Goal: Task Accomplishment & Management: Use online tool/utility

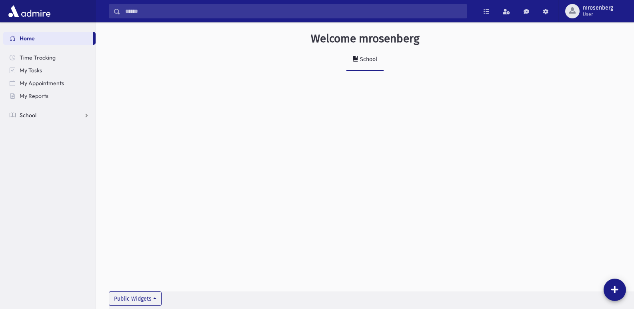
click at [35, 116] on span "School" at bounding box center [28, 115] width 17 height 7
click at [38, 139] on span "Attendance" at bounding box center [39, 140] width 30 height 7
click at [40, 154] on span "Entry" at bounding box center [37, 153] width 14 height 7
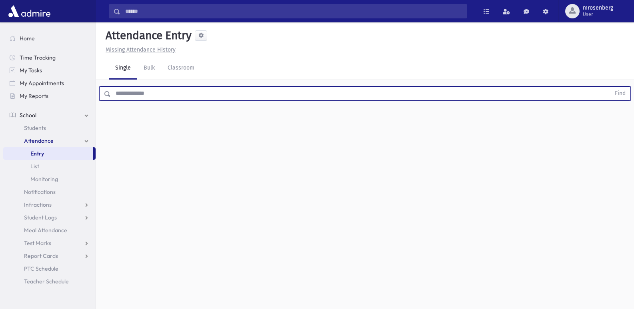
click at [178, 98] on input "text" at bounding box center [360, 93] width 499 height 14
click at [610, 87] on button "Find" at bounding box center [620, 94] width 20 height 14
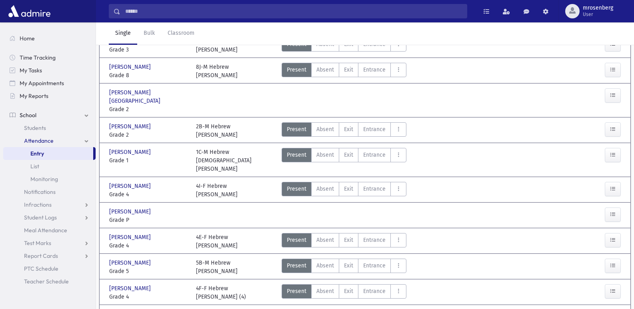
scroll to position [80, 0]
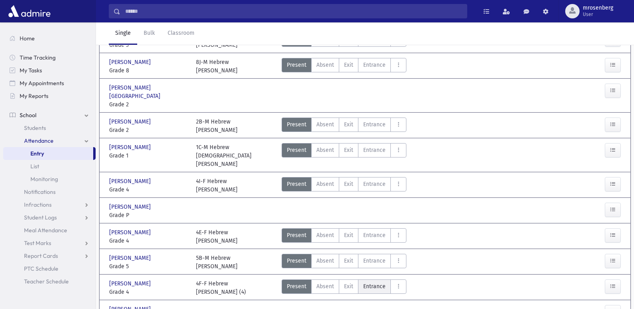
click at [375, 279] on label "Entrance Ent" at bounding box center [374, 286] width 33 height 14
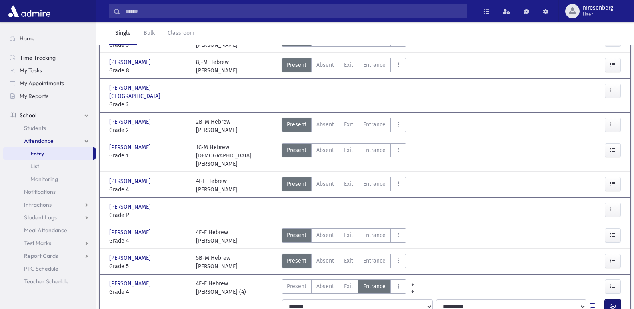
click at [615, 299] on button "button" at bounding box center [612, 306] width 16 height 14
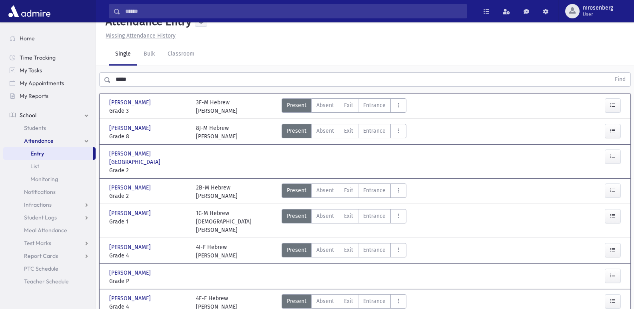
scroll to position [0, 0]
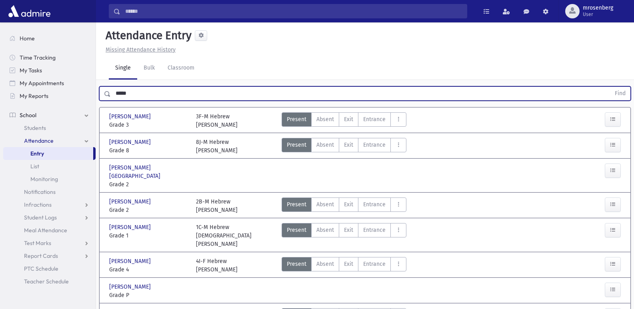
drag, startPoint x: 98, startPoint y: 102, endPoint x: 84, endPoint y: 102, distance: 13.6
click at [84, 102] on div "Search Results Students" at bounding box center [317, 227] width 634 height 455
click at [610, 87] on button "Find" at bounding box center [620, 94] width 20 height 14
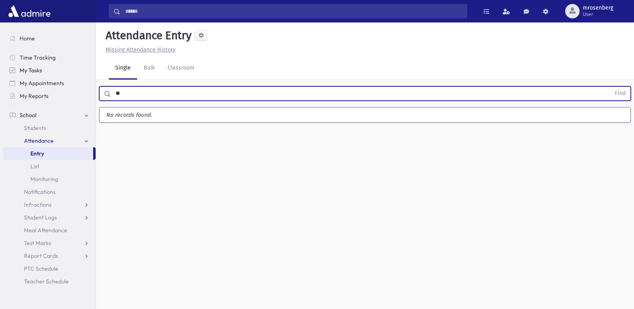
click at [610, 87] on button "Find" at bounding box center [620, 94] width 20 height 14
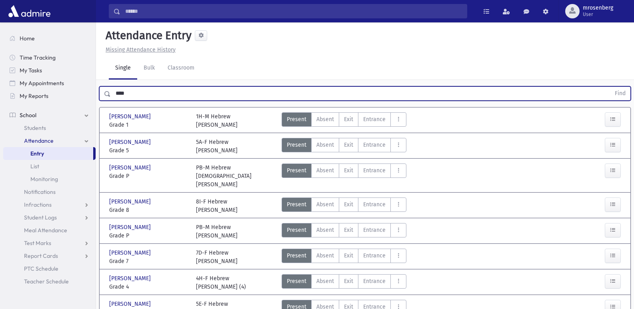
click at [610, 87] on button "Find" at bounding box center [620, 94] width 20 height 14
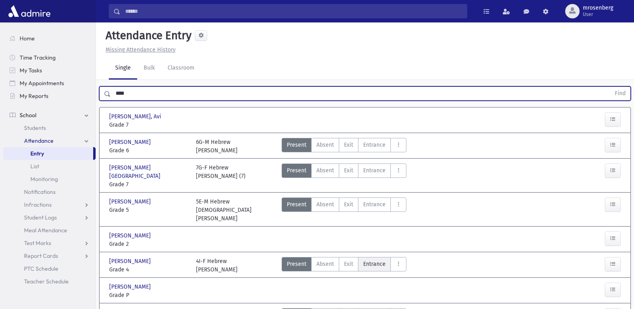
click at [368, 260] on span "Entrance" at bounding box center [374, 264] width 22 height 8
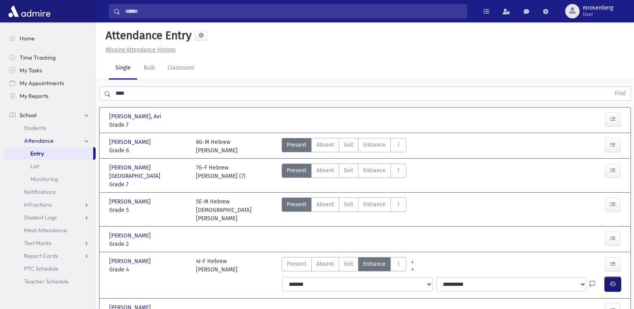
click at [610, 281] on icon "button" at bounding box center [613, 284] width 6 height 7
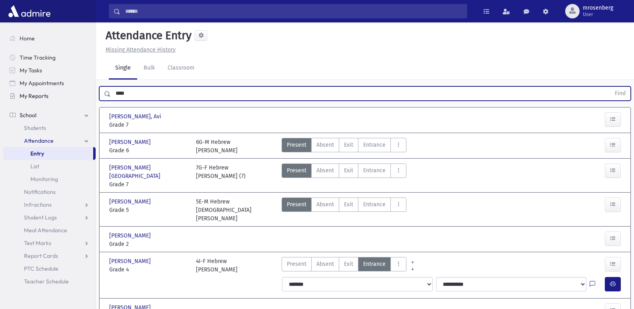
drag, startPoint x: 134, startPoint y: 95, endPoint x: 87, endPoint y: 96, distance: 47.2
click at [87, 96] on div "Search Results Students" at bounding box center [317, 219] width 634 height 438
click at [610, 87] on button "Find" at bounding box center [620, 94] width 20 height 14
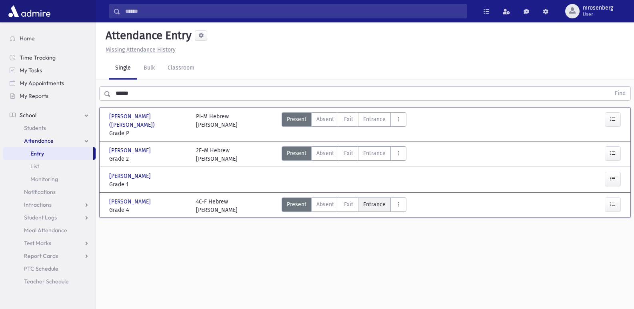
click at [381, 208] on span "Entrance" at bounding box center [374, 204] width 22 height 8
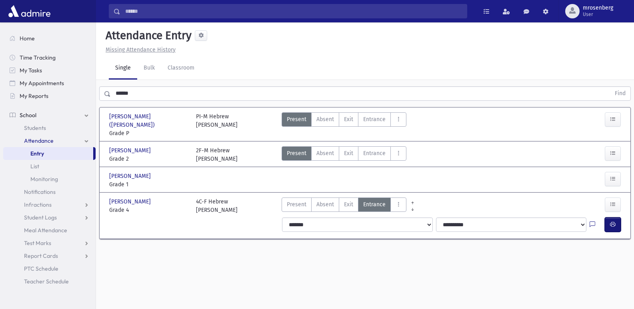
click at [609, 229] on button "button" at bounding box center [612, 224] width 16 height 14
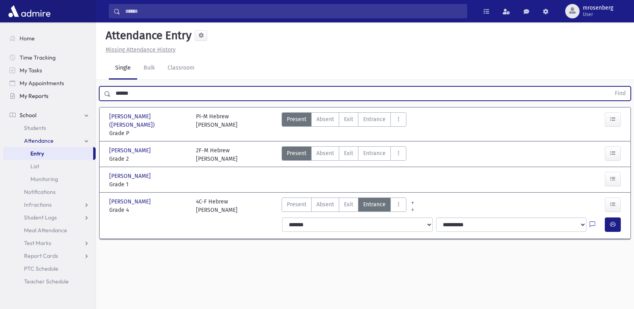
drag, startPoint x: 140, startPoint y: 95, endPoint x: 62, endPoint y: 94, distance: 77.6
click at [62, 94] on div "Search Results Students" at bounding box center [317, 163] width 634 height 327
type input "*******"
click at [610, 87] on button "Find" at bounding box center [620, 94] width 20 height 14
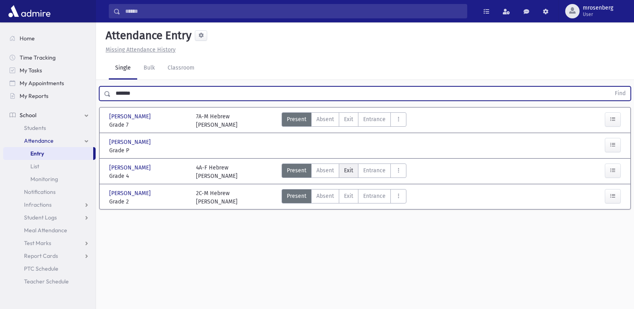
click at [351, 170] on span "Exit" at bounding box center [348, 170] width 9 height 8
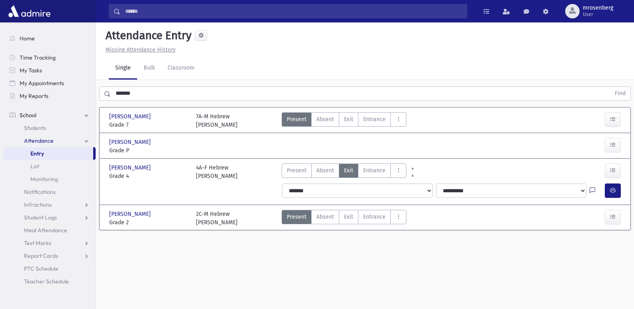
click at [590, 192] on icon at bounding box center [592, 190] width 6 height 7
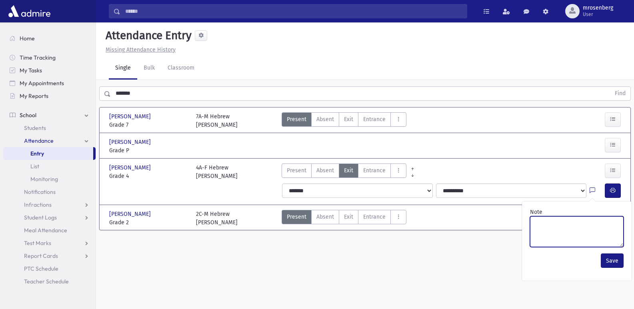
click at [558, 226] on textarea "Note" at bounding box center [577, 231] width 94 height 31
click at [542, 225] on textarea "*****" at bounding box center [577, 231] width 94 height 31
type textarea "*****"
click at [612, 259] on button "Save" at bounding box center [611, 260] width 23 height 14
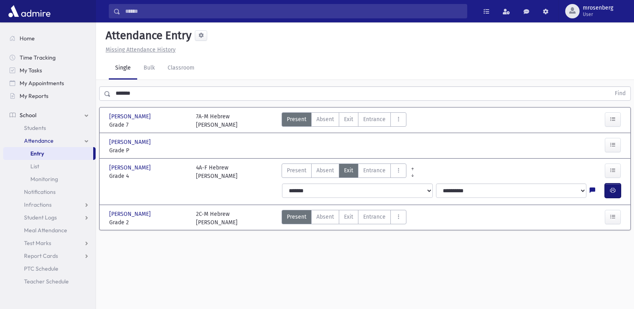
click at [610, 196] on button "button" at bounding box center [612, 190] width 16 height 14
